Goal: Task Accomplishment & Management: Complete application form

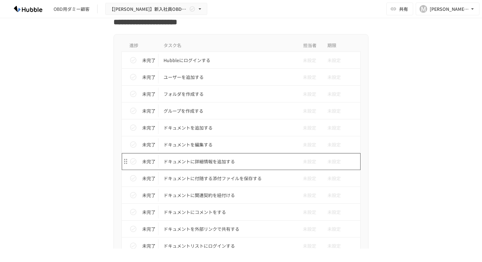
scroll to position [226, 0]
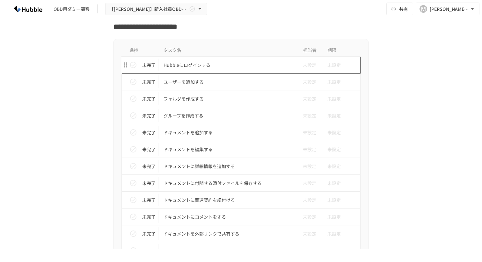
click at [185, 70] on td "Hubbleにログインする" at bounding box center [227, 65] width 138 height 17
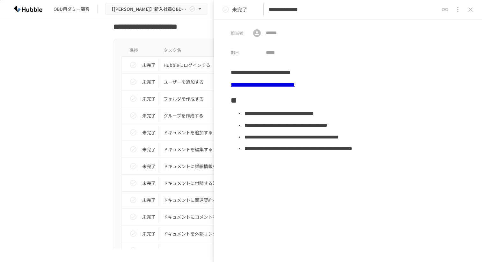
click at [468, 12] on icon "close drawer" at bounding box center [470, 10] width 8 height 8
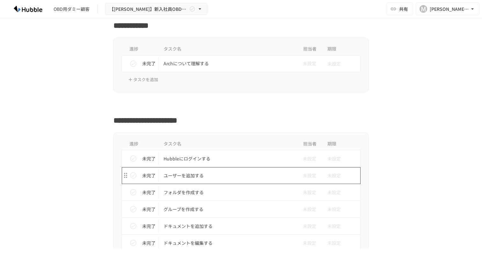
scroll to position [135, 0]
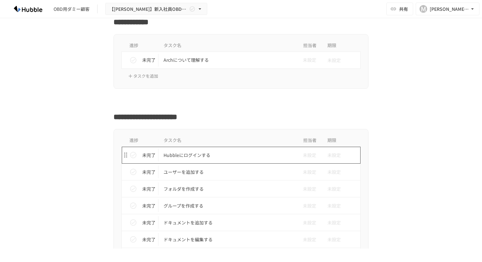
click at [183, 157] on p "Hubbleにログインする" at bounding box center [227, 155] width 128 height 8
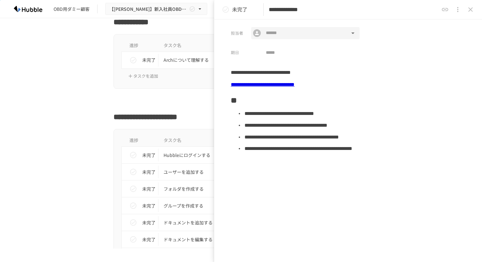
click at [276, 32] on input "text" at bounding box center [305, 33] width 84 height 8
type input "*"
click at [264, 53] on li "[PERSON_NAME][EMAIL_ADDRESS][PERSON_NAME][DOMAIN_NAME] OBD用ダミー顧客" at bounding box center [305, 49] width 108 height 14
type input "**********"
click at [300, 52] on input "tel" at bounding box center [289, 53] width 57 height 12
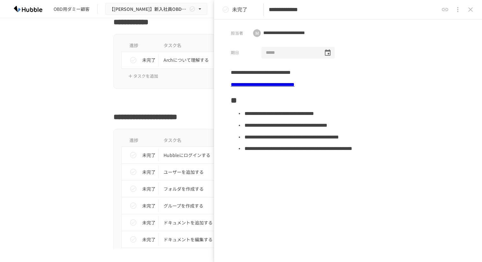
click at [327, 56] on icon "Choose date" at bounding box center [328, 53] width 8 height 8
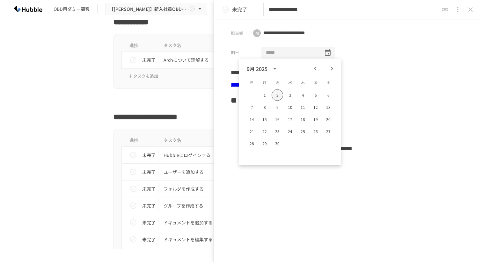
click at [275, 96] on button "2" at bounding box center [276, 95] width 11 height 11
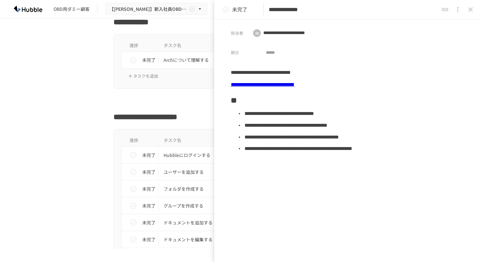
type input "**********"
click at [473, 10] on icon "close drawer" at bounding box center [470, 10] width 8 height 8
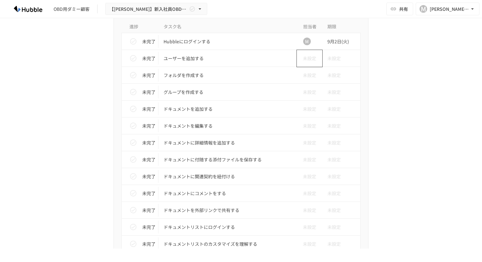
scroll to position [218, 0]
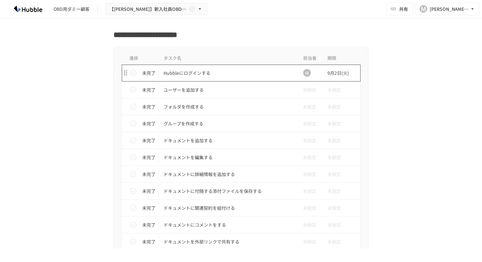
click at [200, 75] on p "Hubbleにログインする" at bounding box center [227, 73] width 128 height 8
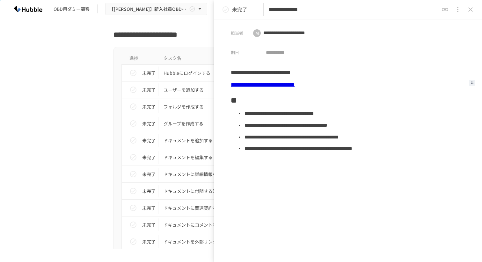
click at [283, 82] on link "**********" at bounding box center [263, 84] width 64 height 5
click at [466, 10] on icon "close drawer" at bounding box center [470, 10] width 8 height 8
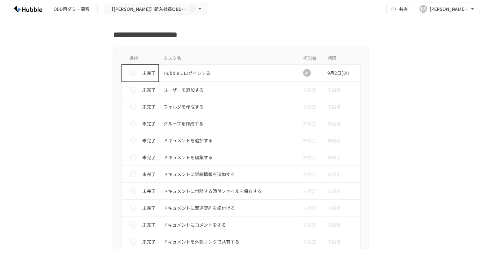
click at [131, 74] on icon "status" at bounding box center [133, 73] width 8 height 8
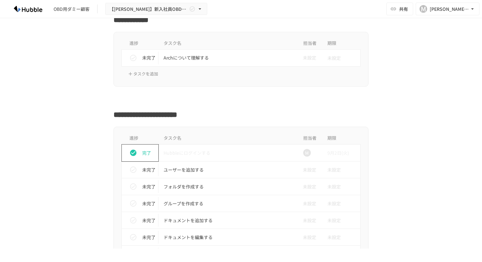
scroll to position [143, 0]
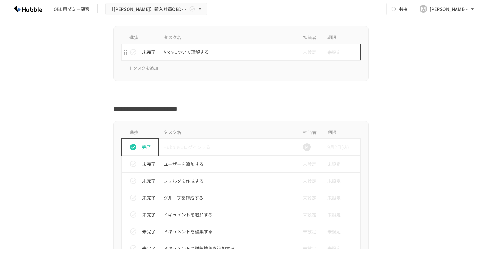
click at [250, 57] on td "Archについて理解する" at bounding box center [227, 52] width 138 height 17
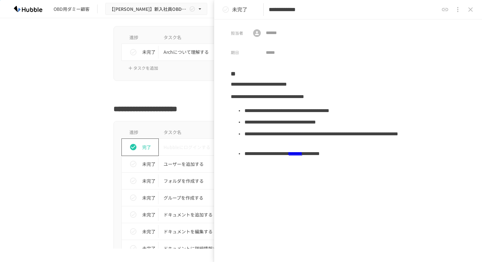
click at [302, 154] on link "*******" at bounding box center [295, 153] width 13 height 5
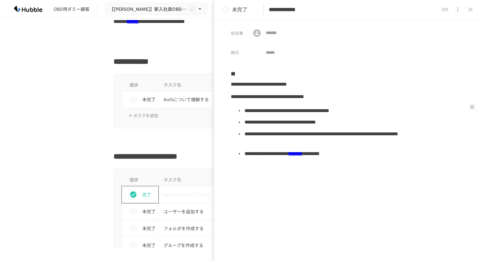
scroll to position [95, 0]
click at [470, 10] on icon "close drawer" at bounding box center [470, 9] width 4 height 4
